Goal: Task Accomplishment & Management: Use online tool/utility

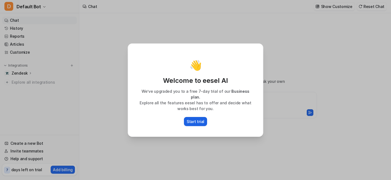
click at [200, 119] on p "Start trial" at bounding box center [196, 122] width 18 height 6
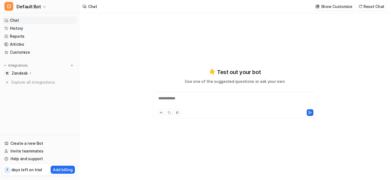
click at [21, 72] on p "Zendesk" at bounding box center [20, 74] width 16 height 6
click at [23, 83] on p "Overview" at bounding box center [25, 82] width 18 height 6
type textarea "**********"
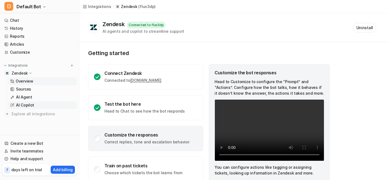
click at [29, 107] on p "AI Copilot" at bounding box center [25, 105] width 18 height 6
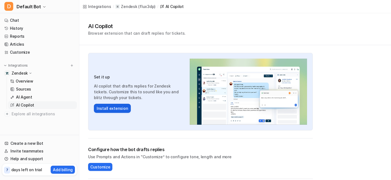
click at [118, 106] on button "Install extension" at bounding box center [112, 108] width 37 height 9
